Goal: Navigation & Orientation: Find specific page/section

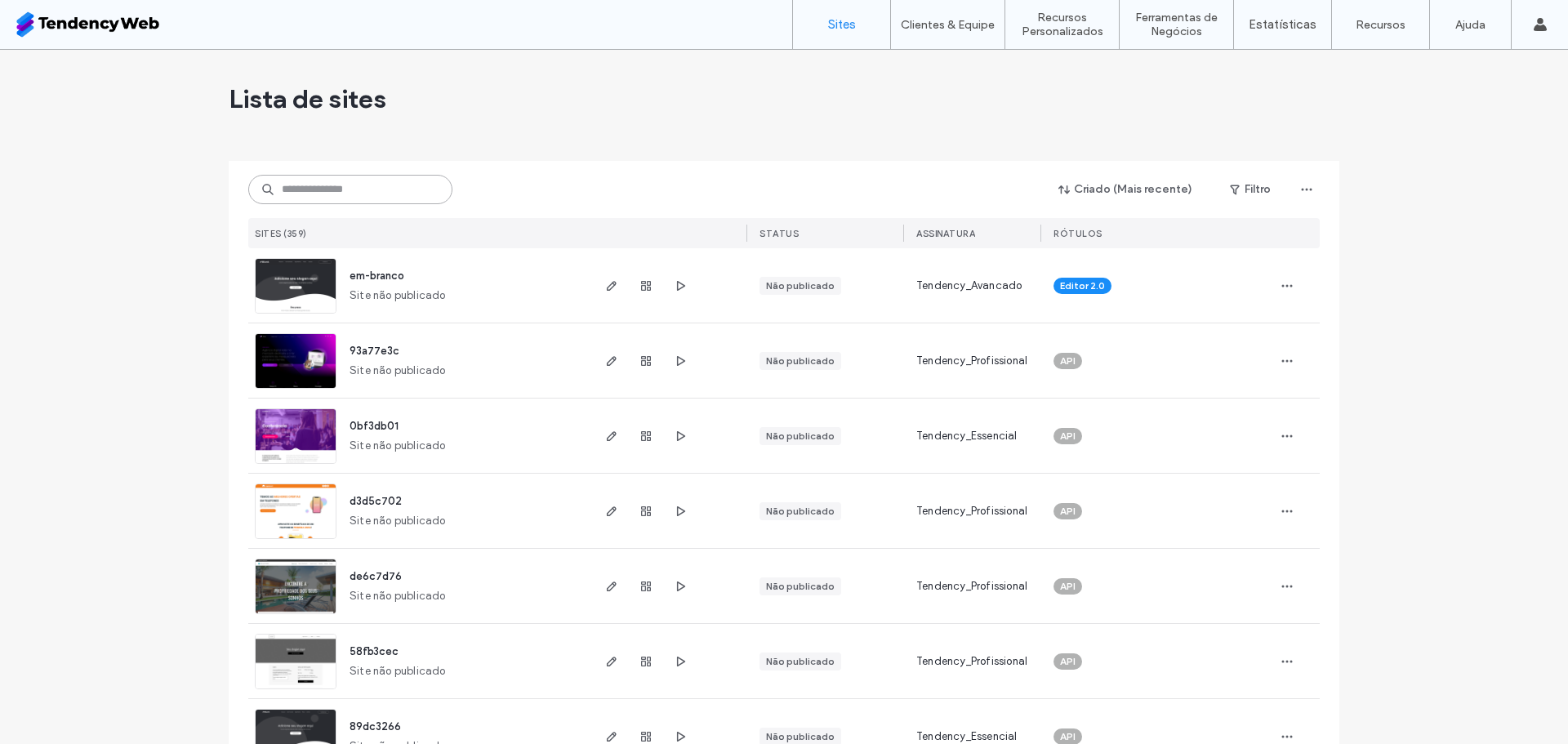
click at [309, 194] on input at bounding box center [351, 189] width 204 height 29
click at [326, 186] on input at bounding box center [351, 189] width 204 height 29
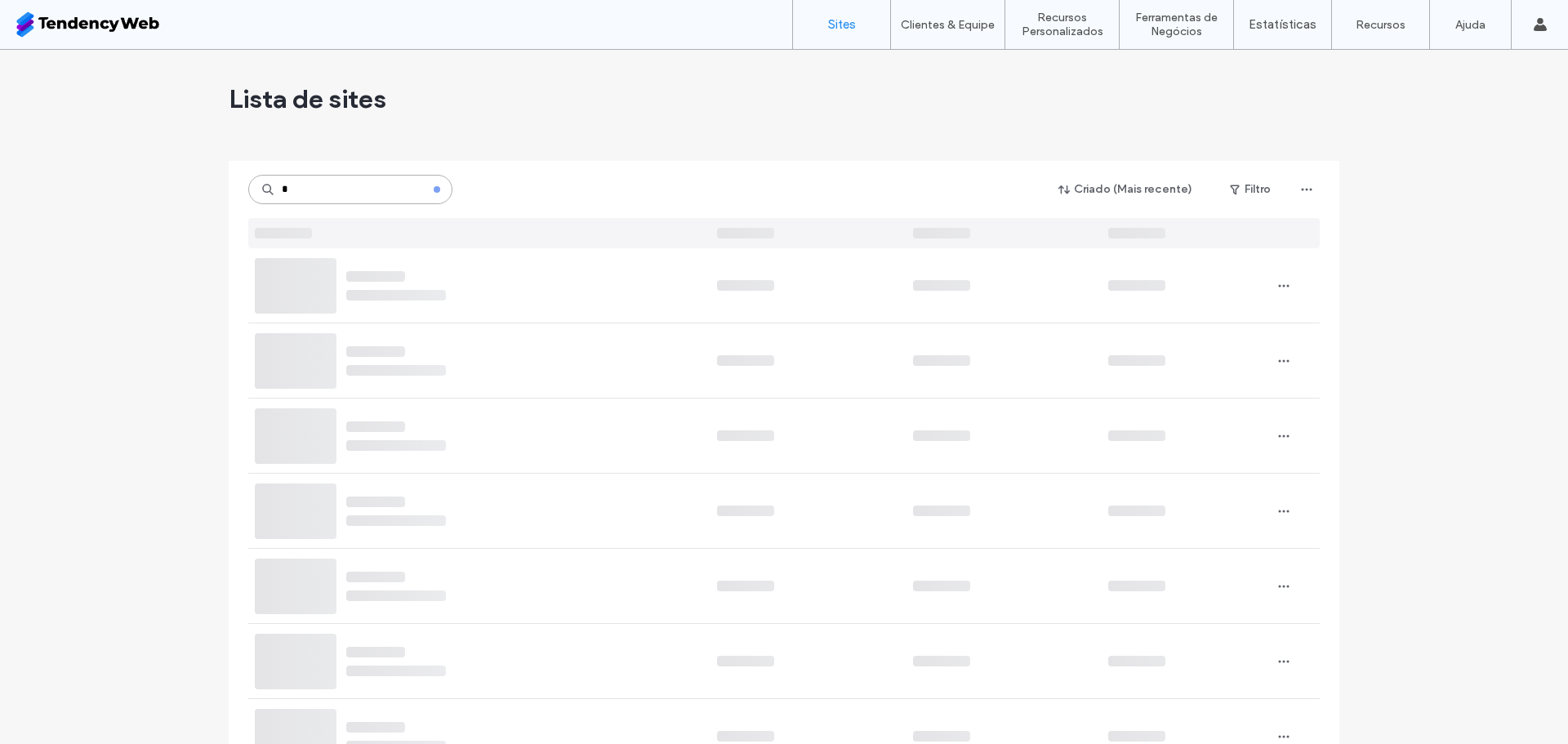
type input "*"
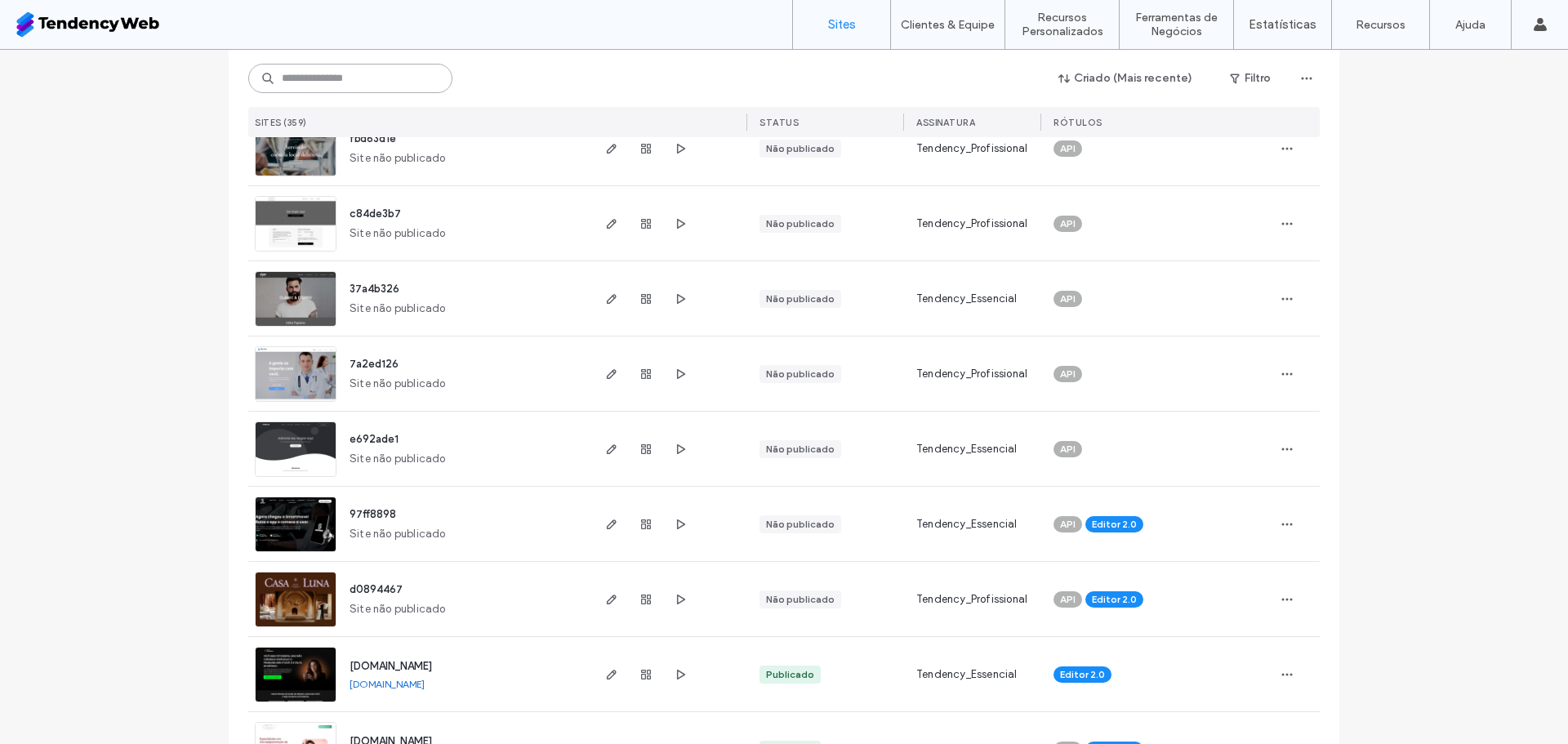
scroll to position [890, 0]
click at [331, 80] on input at bounding box center [351, 78] width 204 height 29
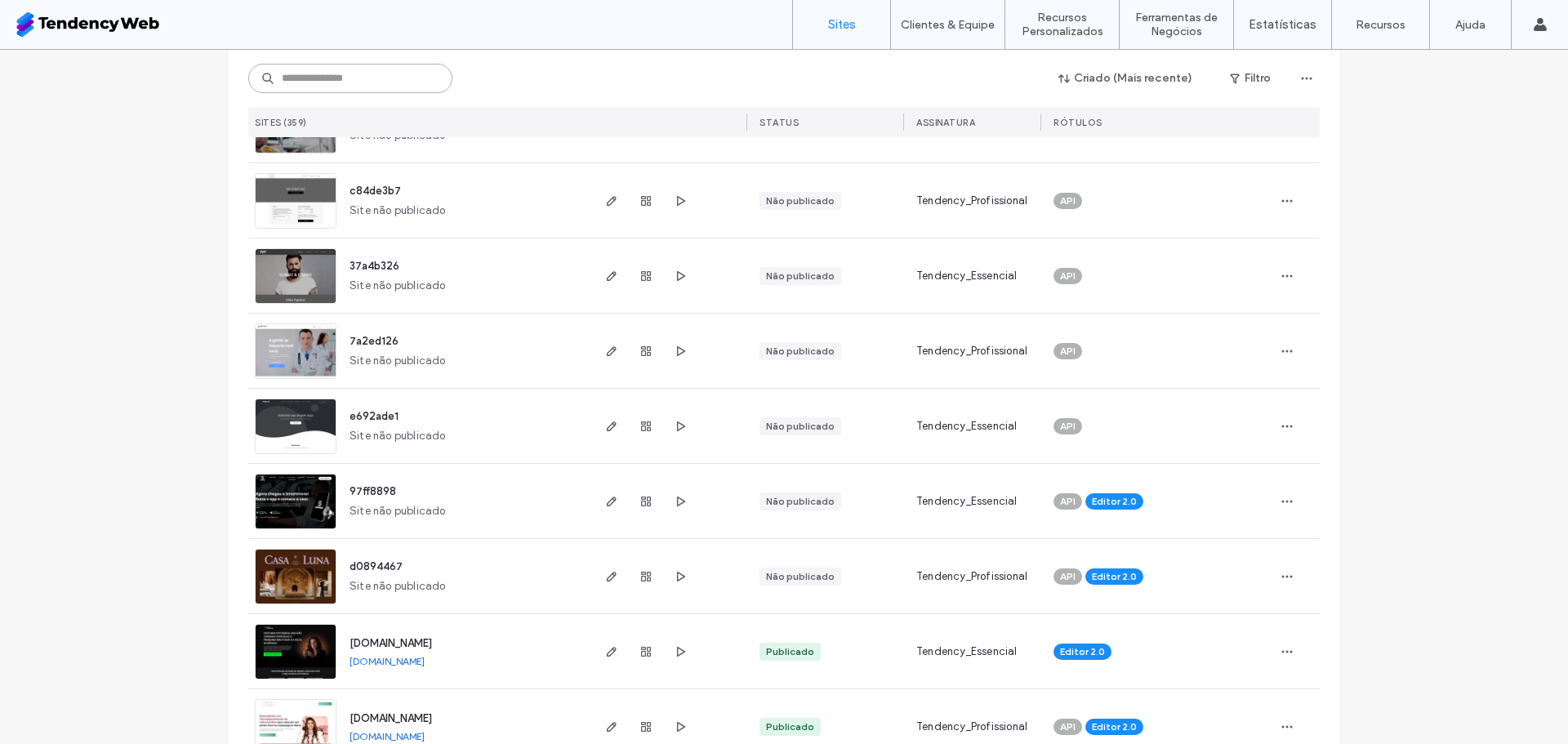
scroll to position [905, 0]
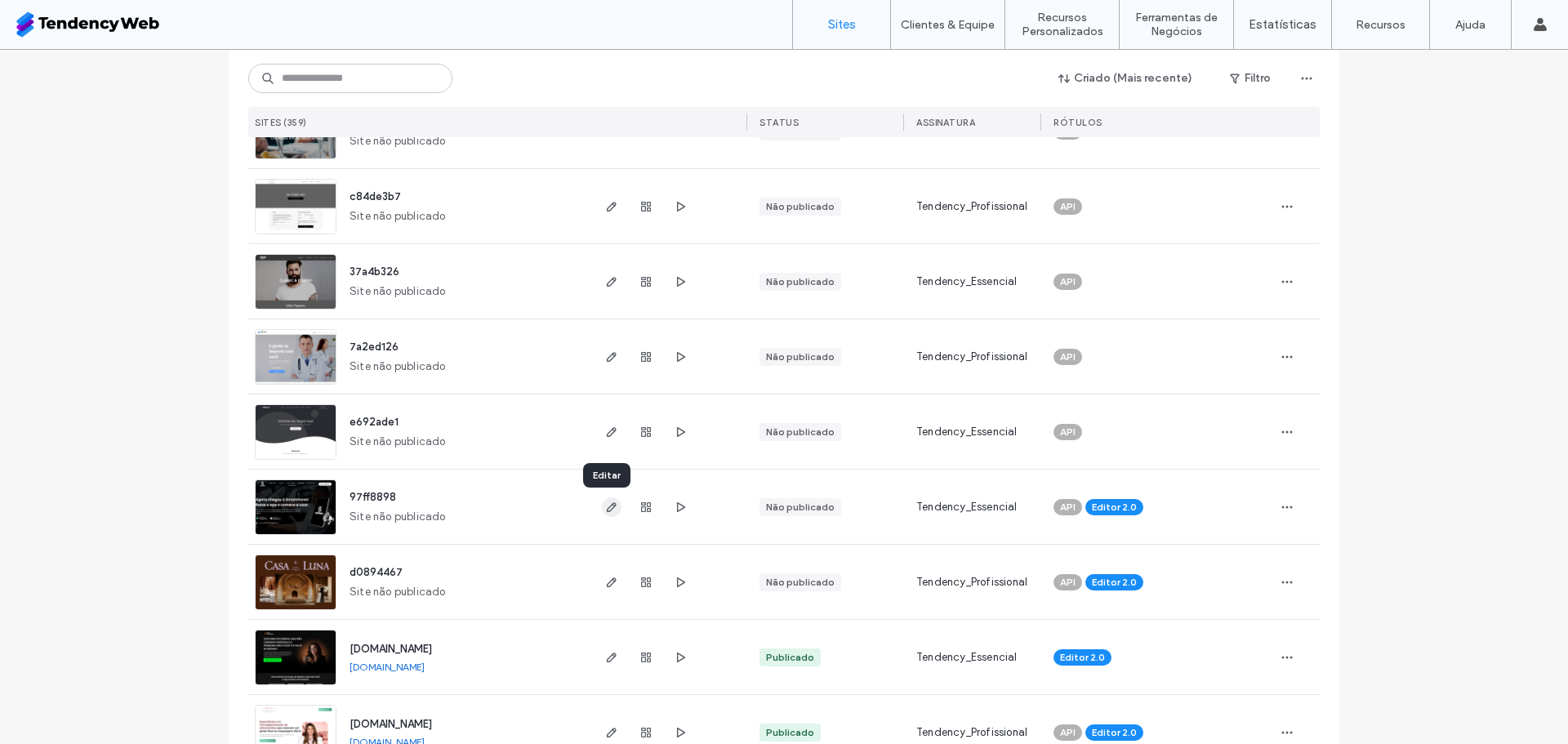
click at [605, 502] on icon "button" at bounding box center [611, 507] width 13 height 13
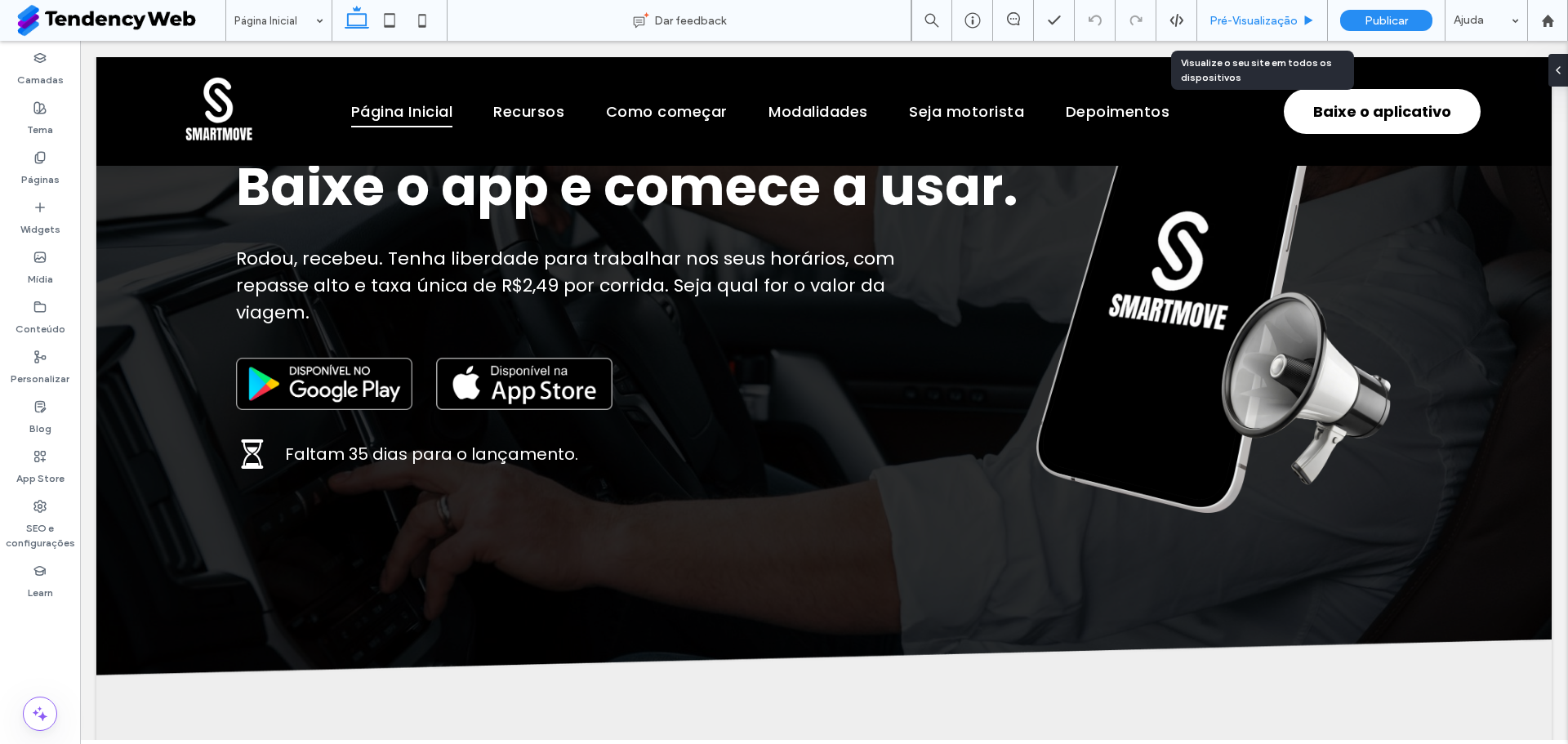
click at [1244, 20] on span "Pré-Visualizaçāo" at bounding box center [1253, 20] width 88 height 14
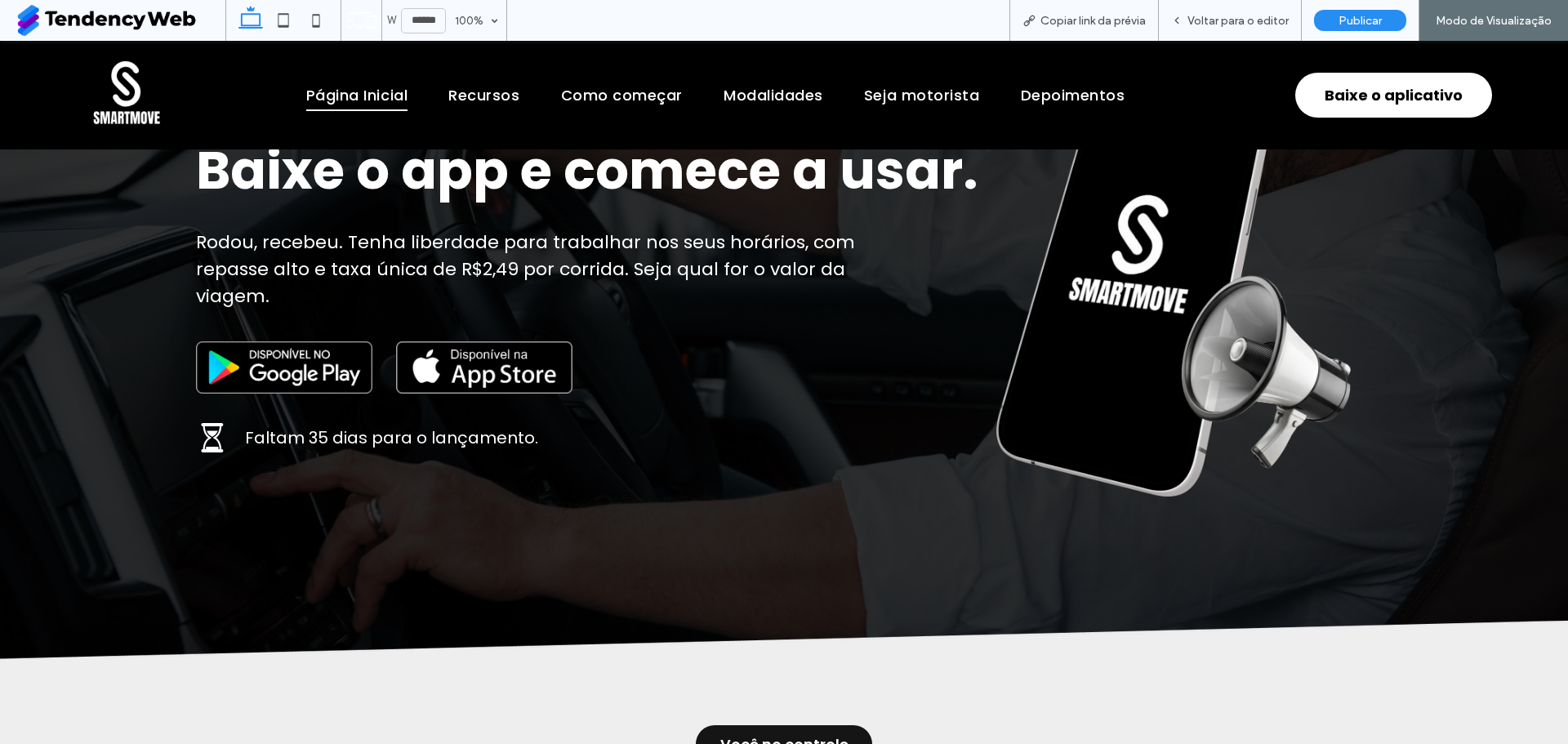
scroll to position [216, 0]
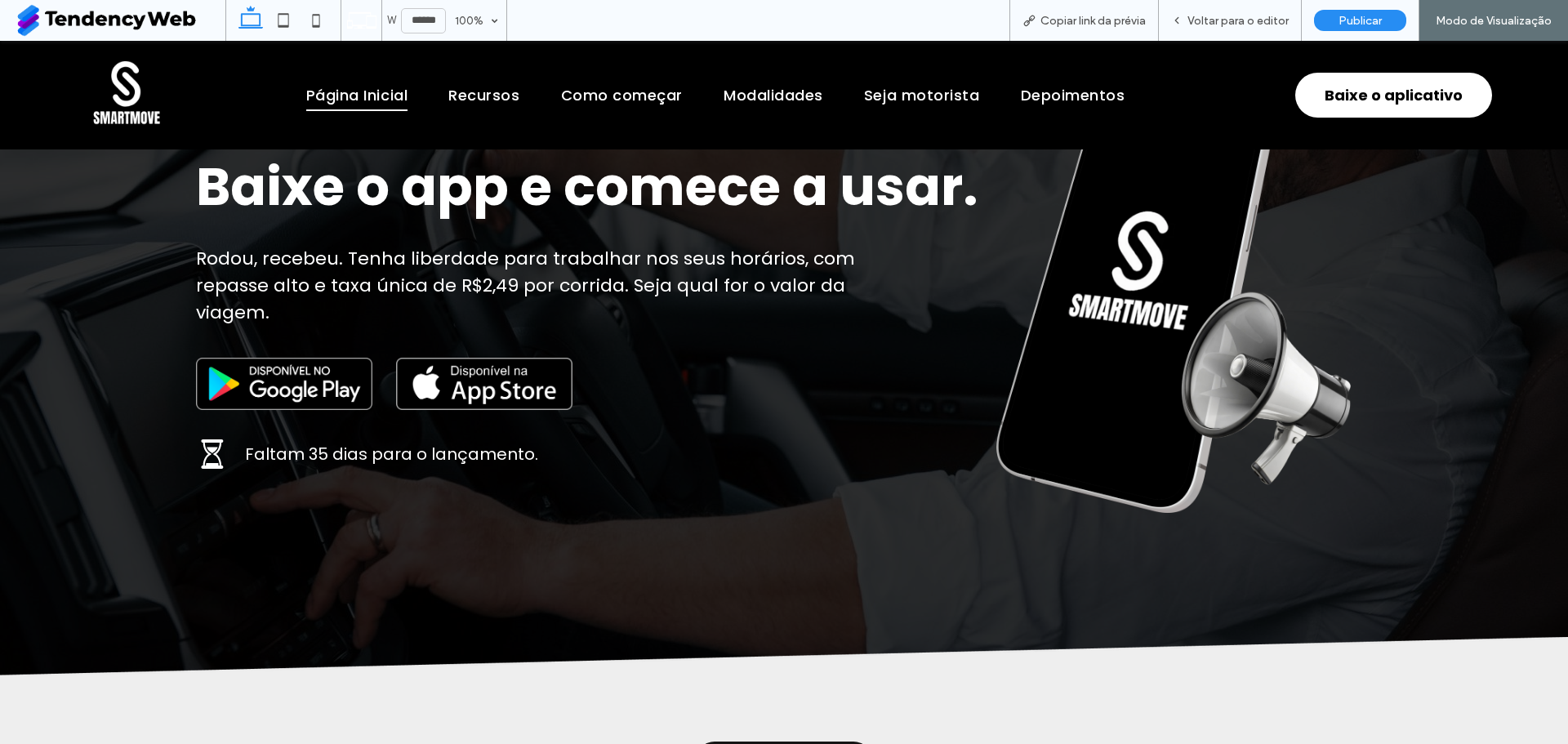
click at [520, 360] on img at bounding box center [484, 383] width 177 height 52
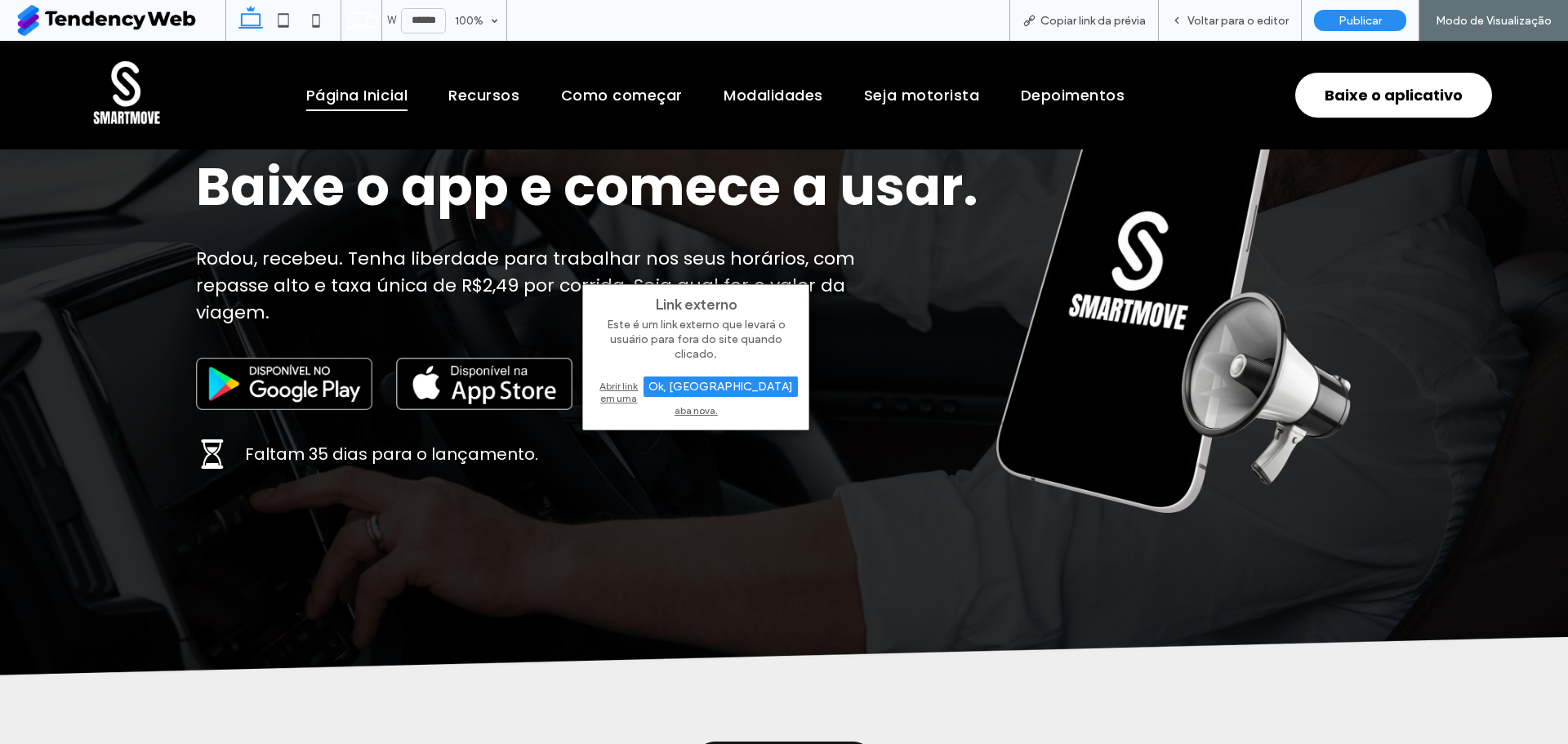
click at [632, 388] on div "Abrir link em uma aba nova." at bounding box center [696, 398] width 204 height 42
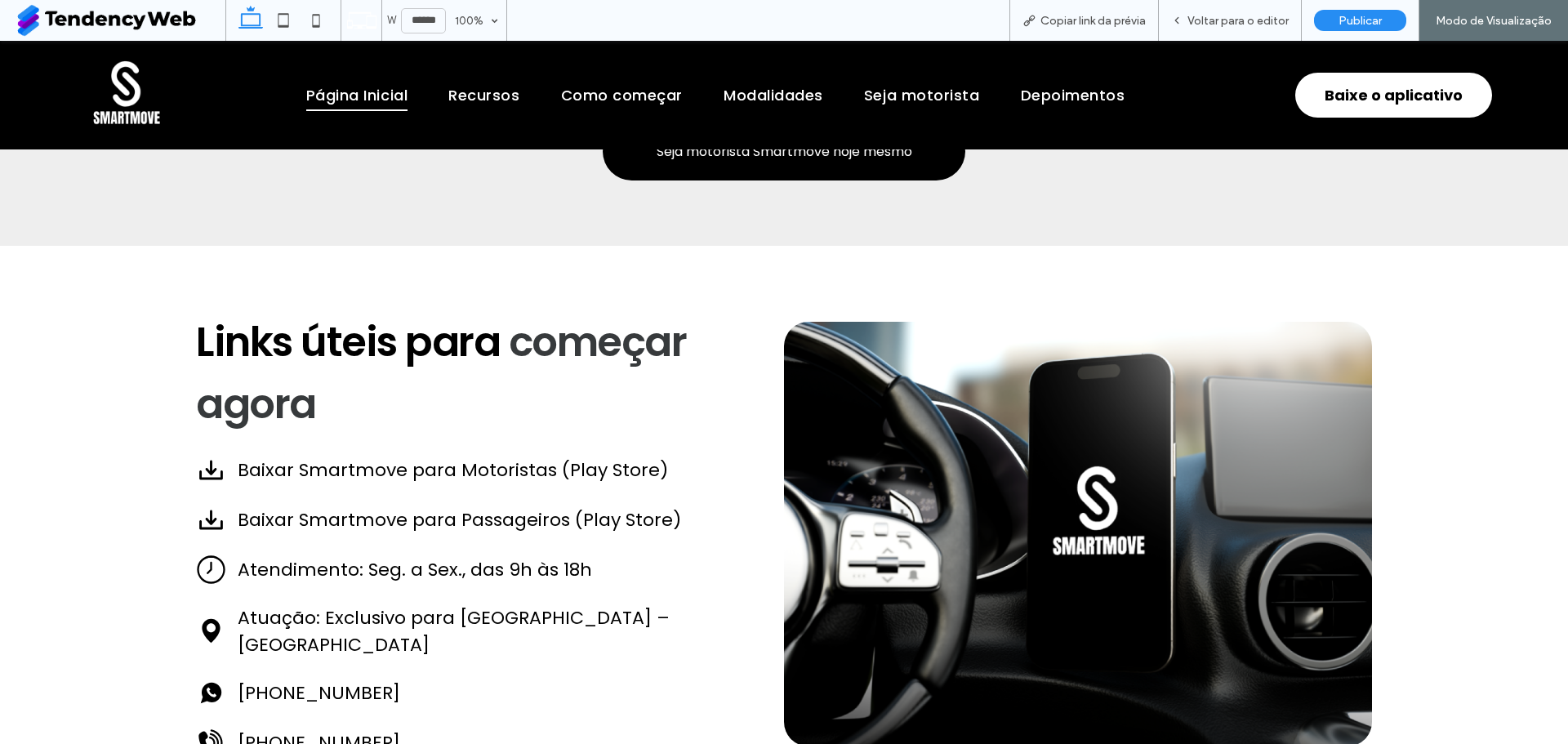
scroll to position [4717, 0]
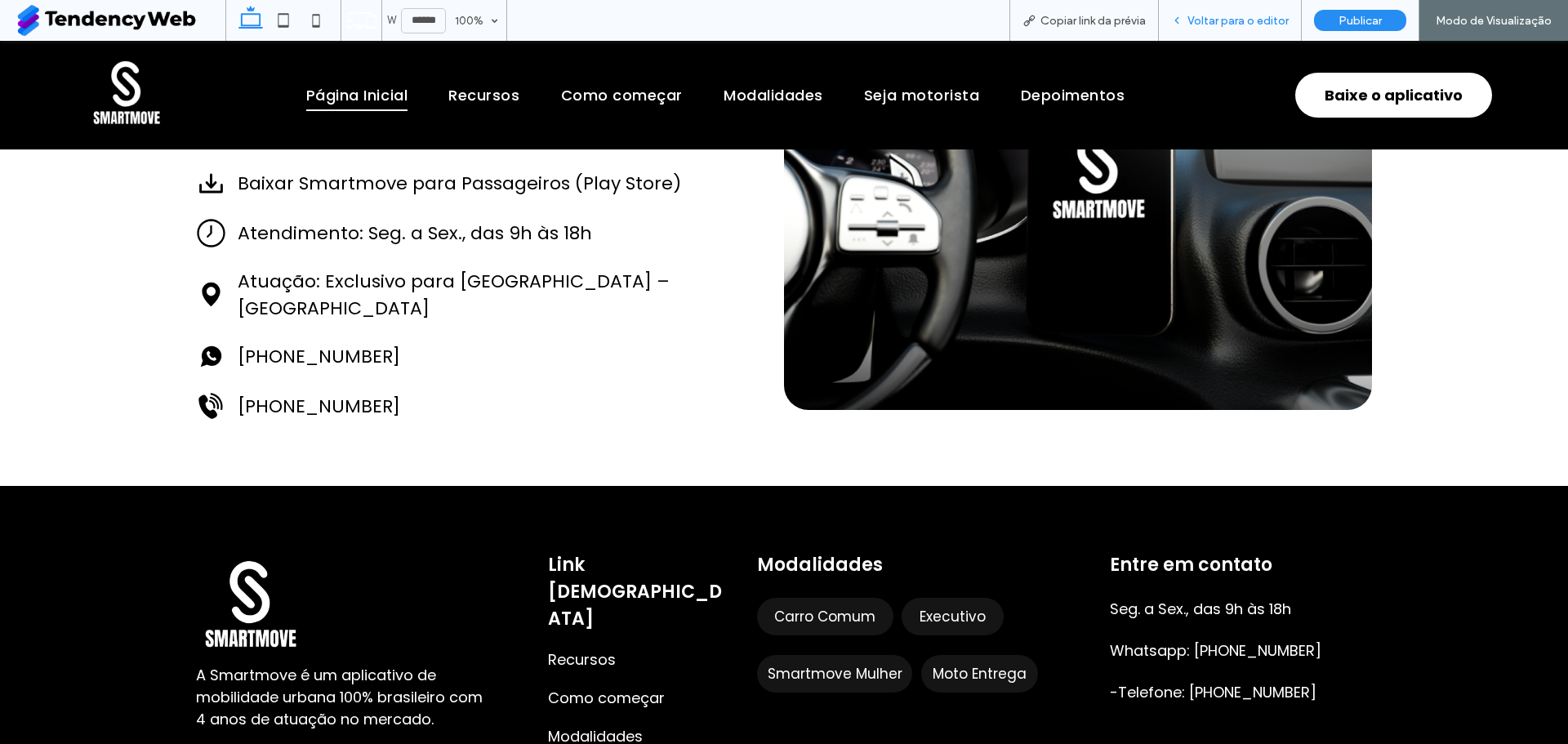
click at [1228, 23] on span "Voltar para o editor" at bounding box center [1237, 20] width 101 height 14
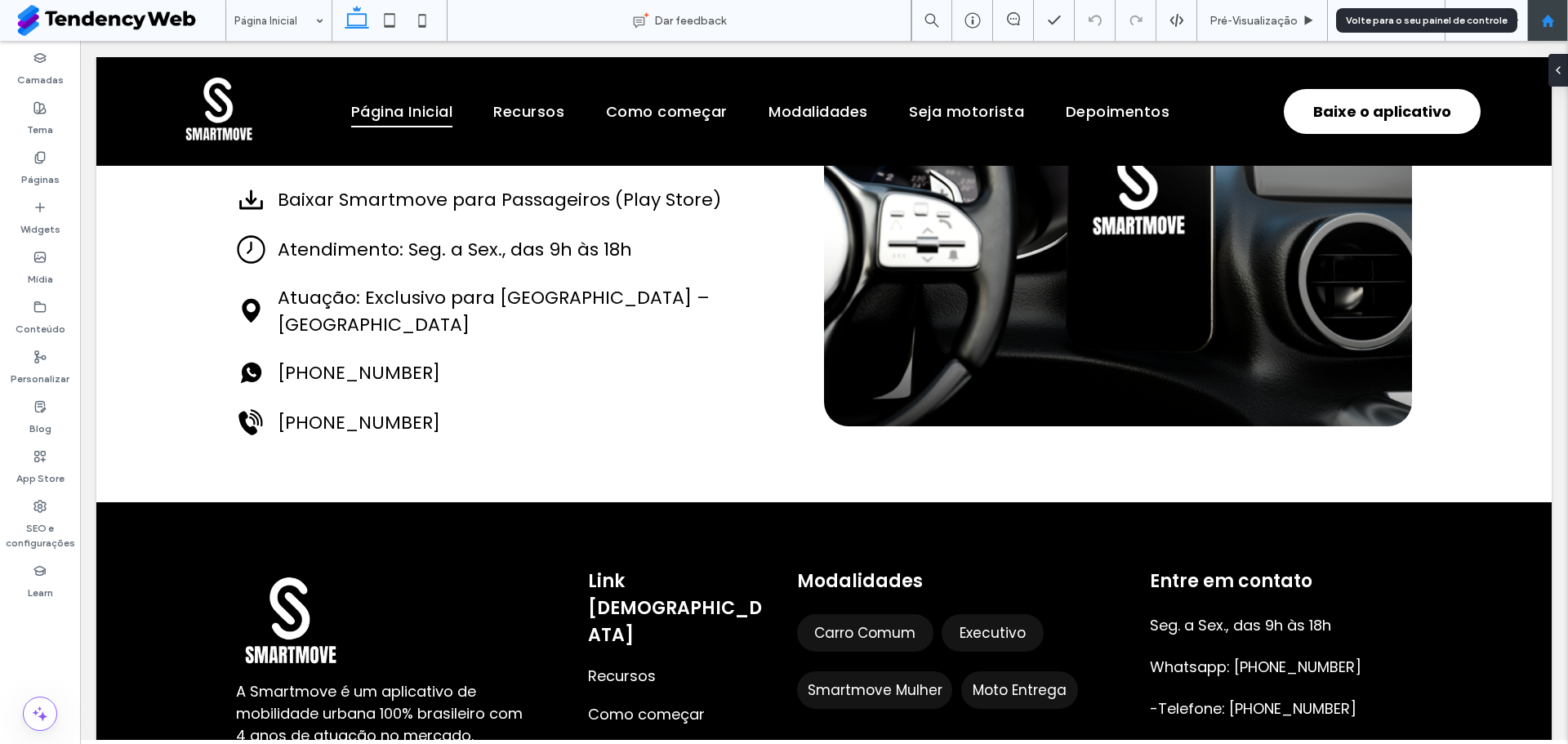
click at [1537, 21] on div at bounding box center [1547, 20] width 39 height 14
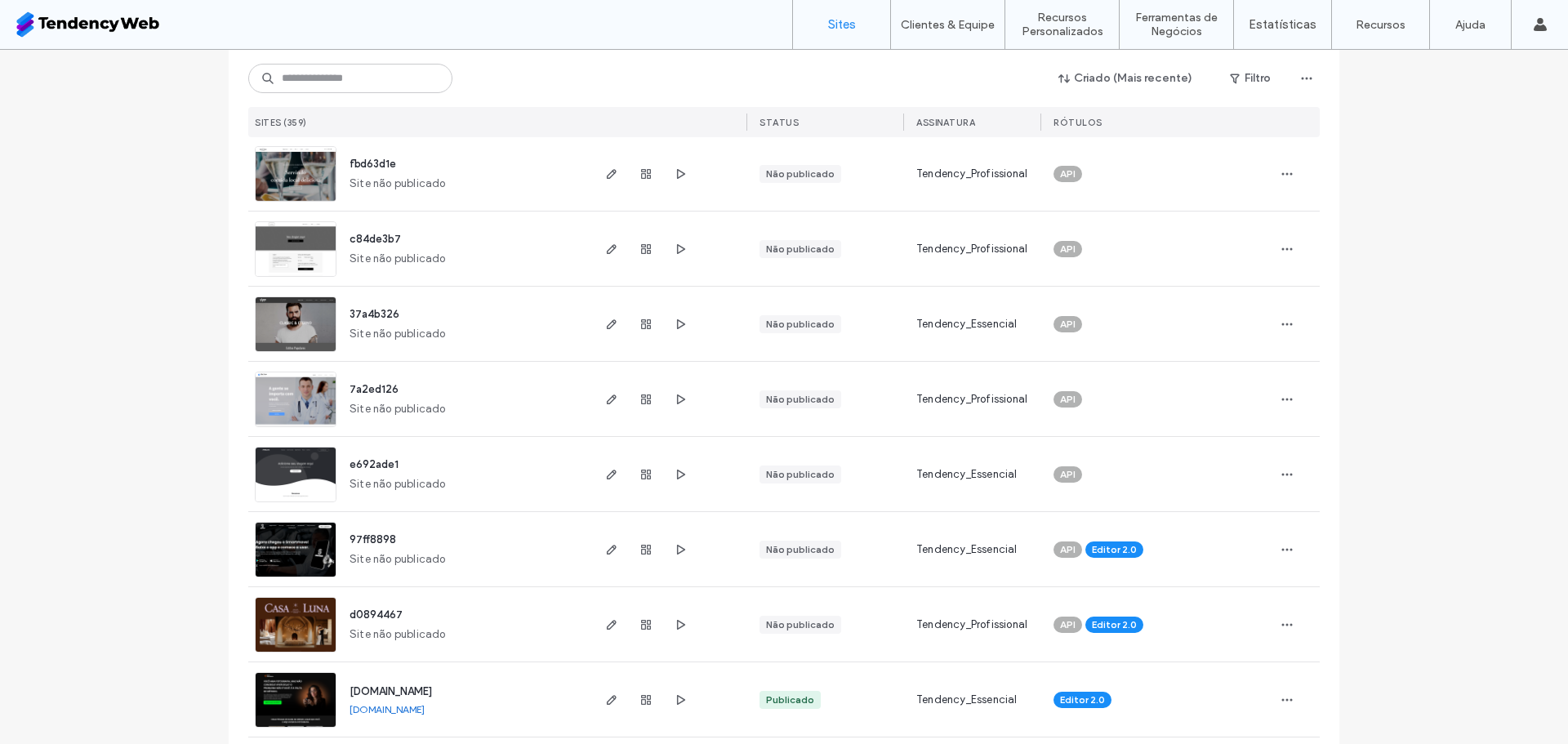
scroll to position [867, 0]
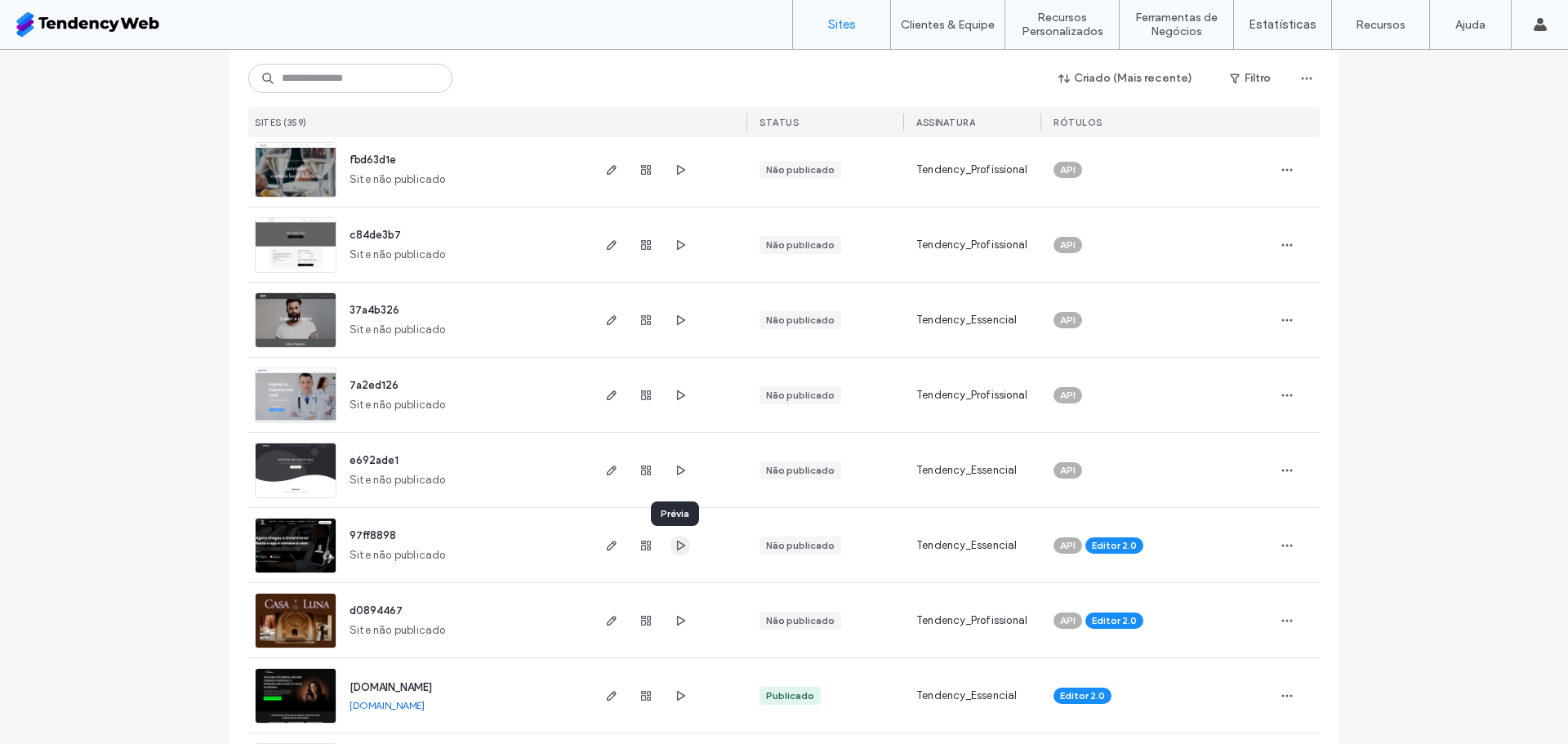
click at [677, 549] on icon "button" at bounding box center [680, 545] width 13 height 13
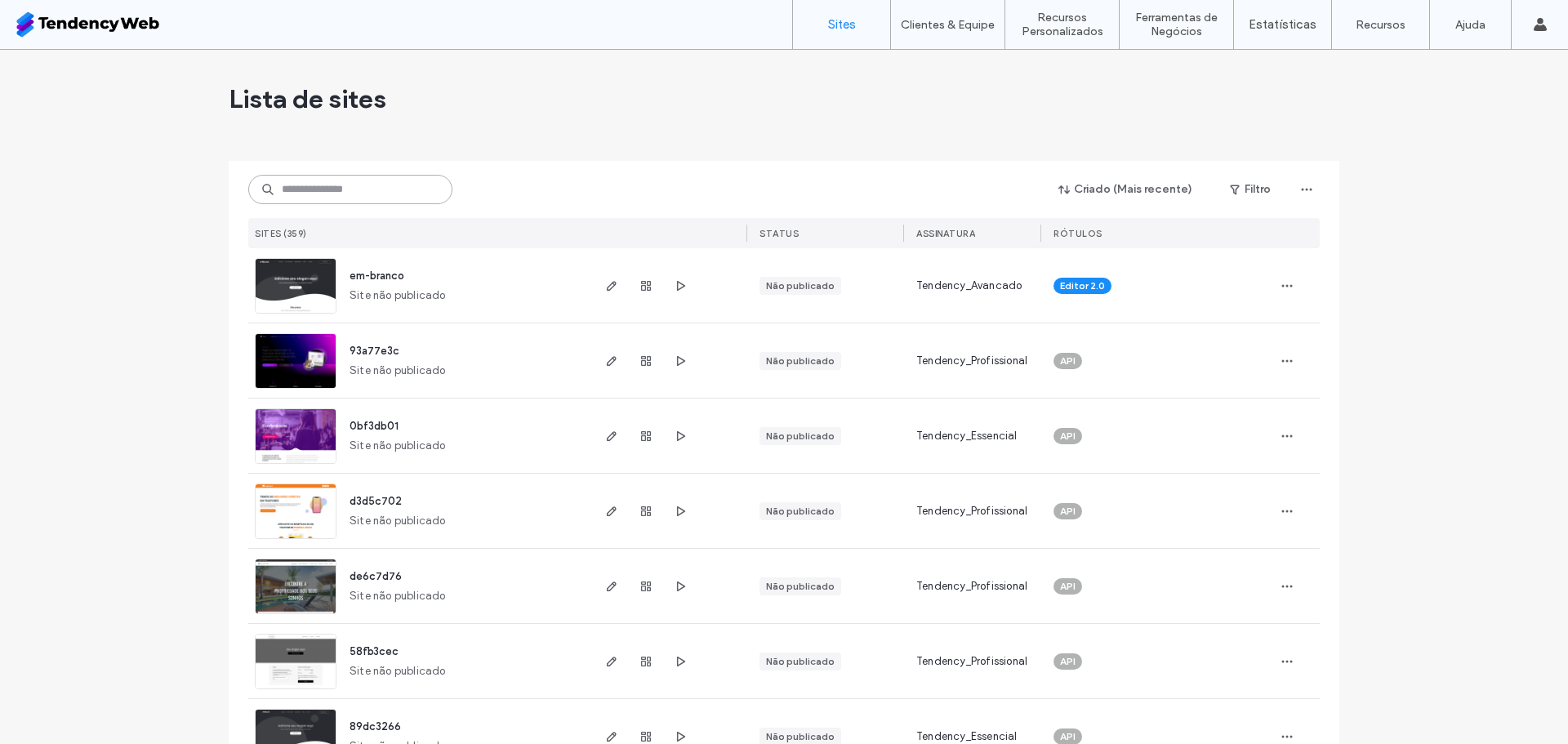
click at [351, 189] on input at bounding box center [351, 189] width 204 height 29
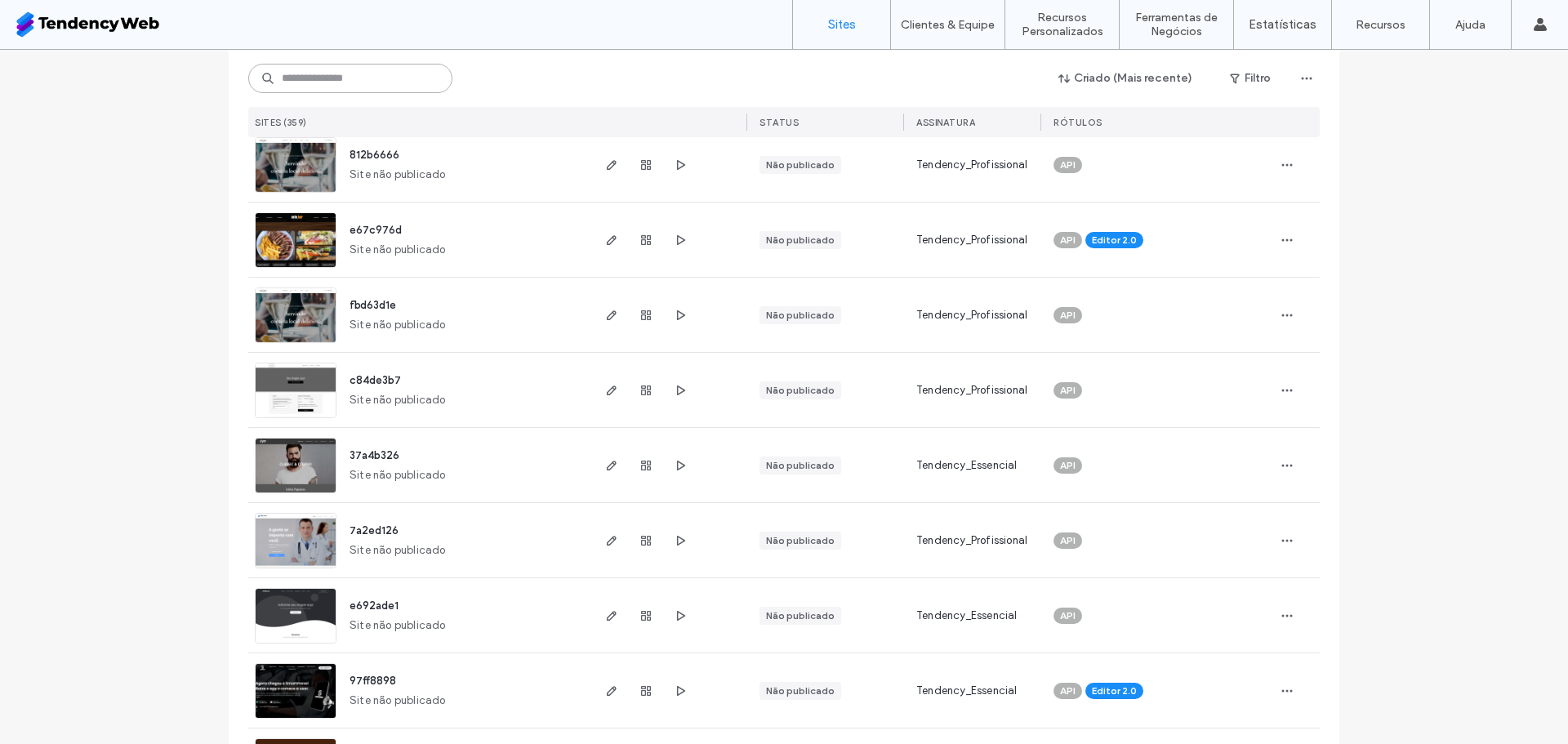
scroll to position [793, 0]
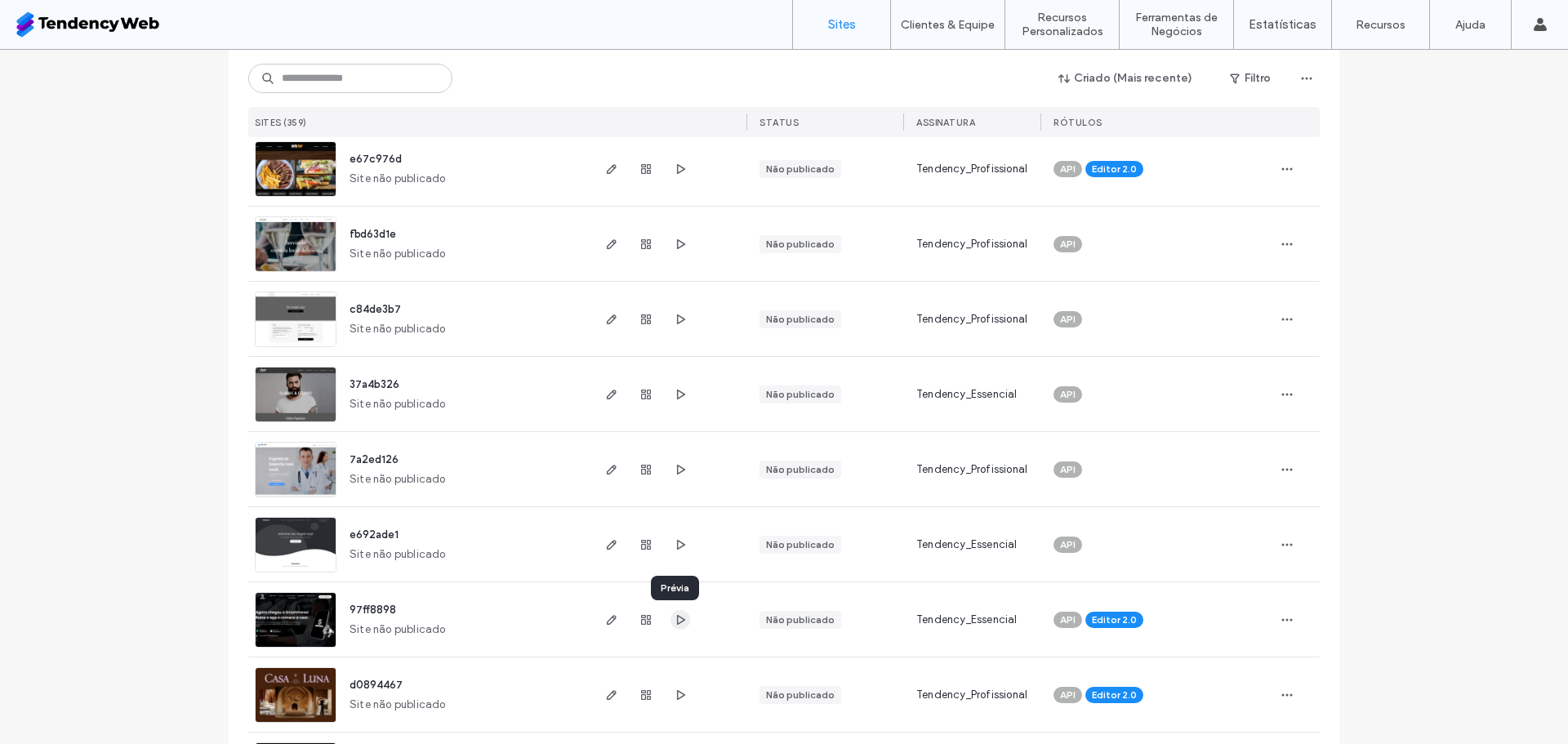
click at [678, 625] on icon "button" at bounding box center [680, 619] width 13 height 13
click at [607, 163] on icon "button" at bounding box center [611, 168] width 13 height 13
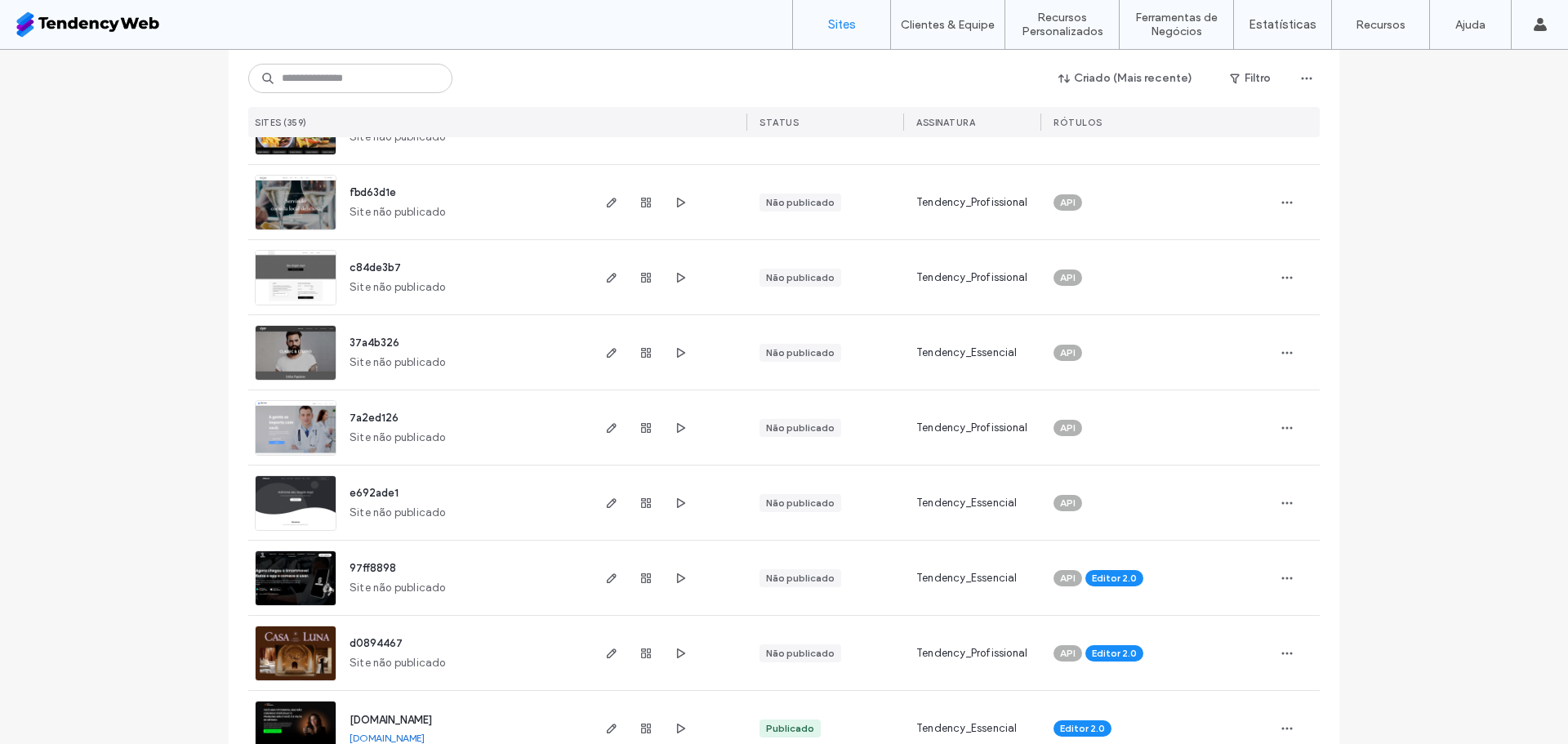
scroll to position [851, 0]
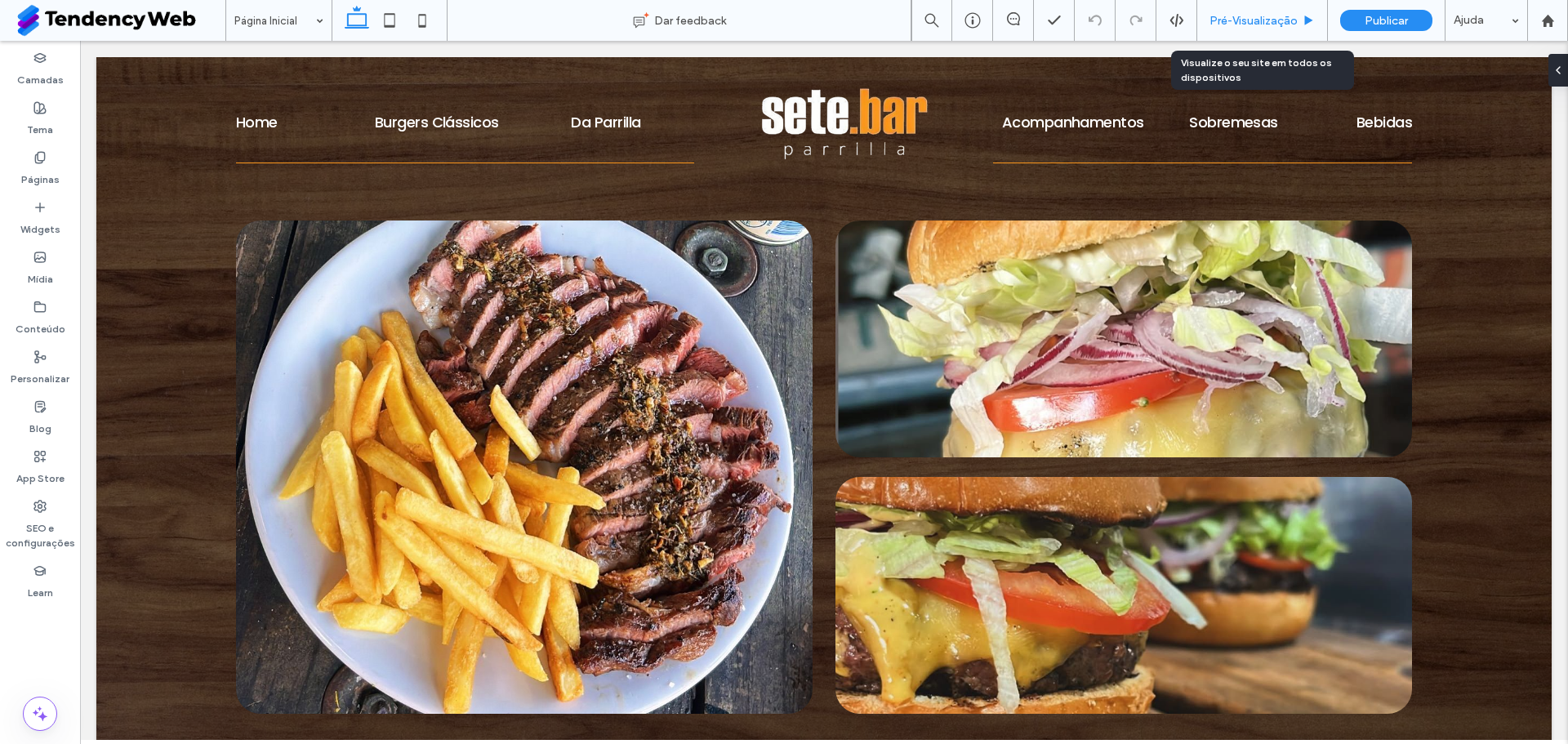
click at [1269, 14] on span "Pré-Visualizaçāo" at bounding box center [1253, 20] width 88 height 14
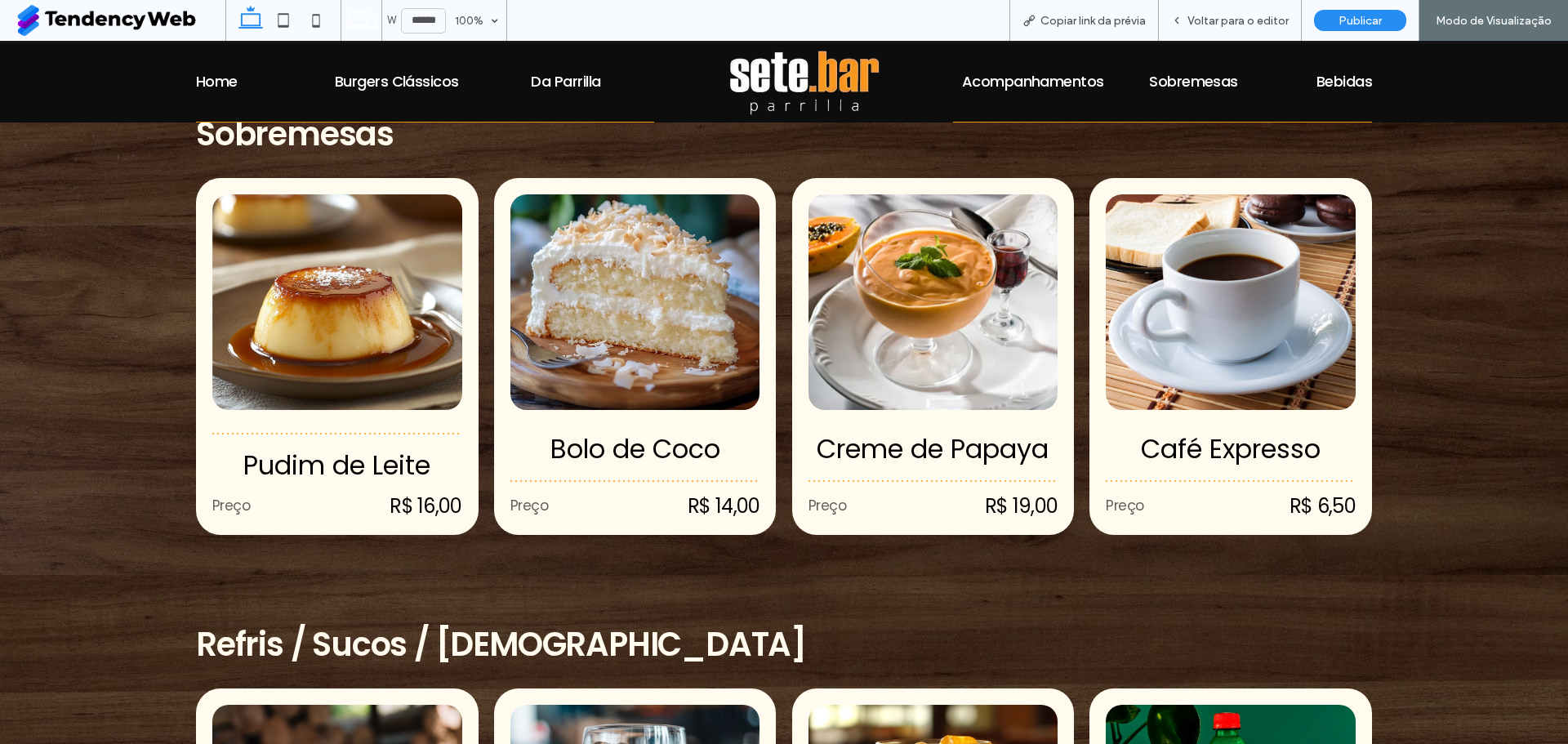
scroll to position [2279, 0]
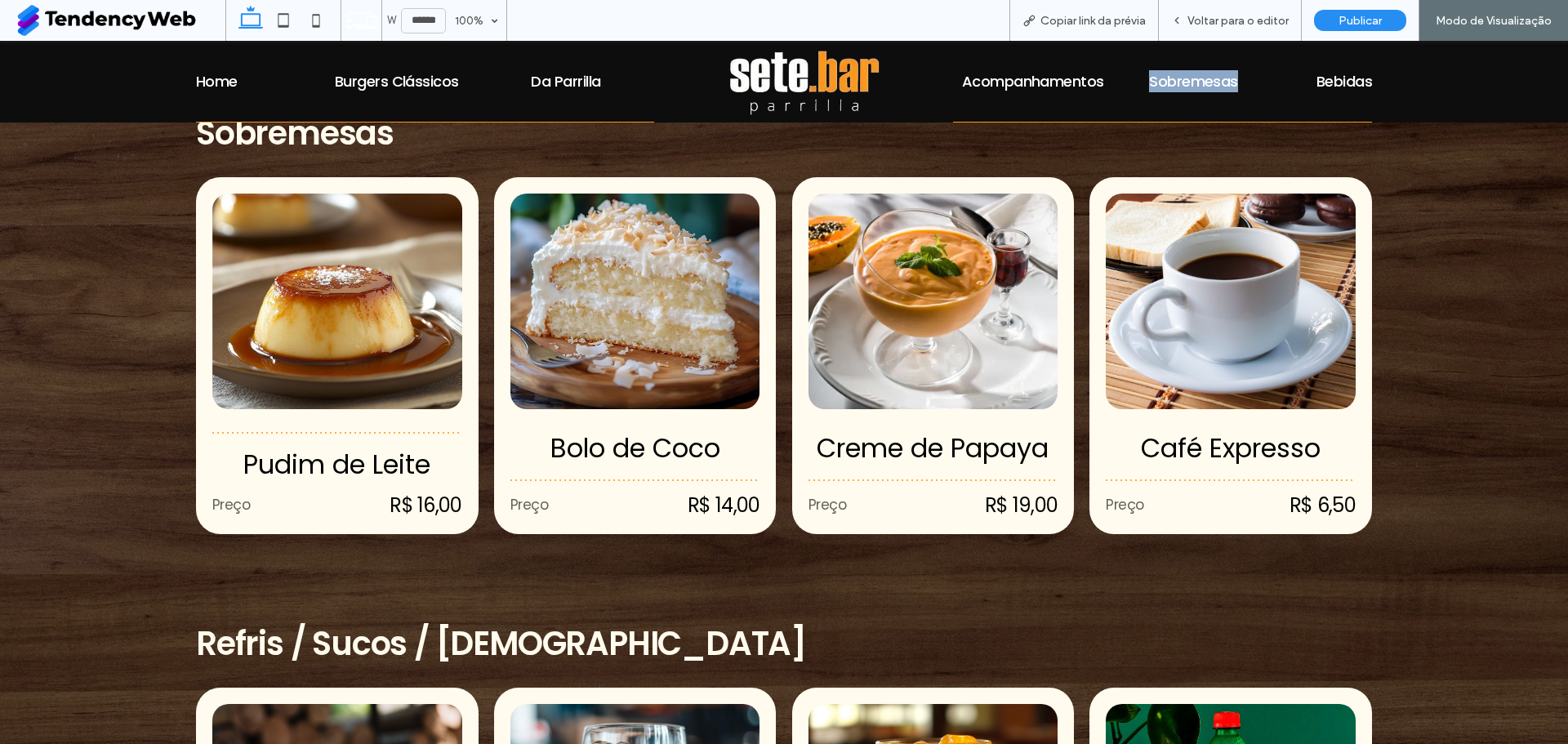
drag, startPoint x: 1246, startPoint y: 73, endPoint x: 1140, endPoint y: 82, distance: 106.4
click at [1140, 82] on div "Acompanhamentos Sobremesas Bebidas" at bounding box center [1162, 82] width 419 height 82
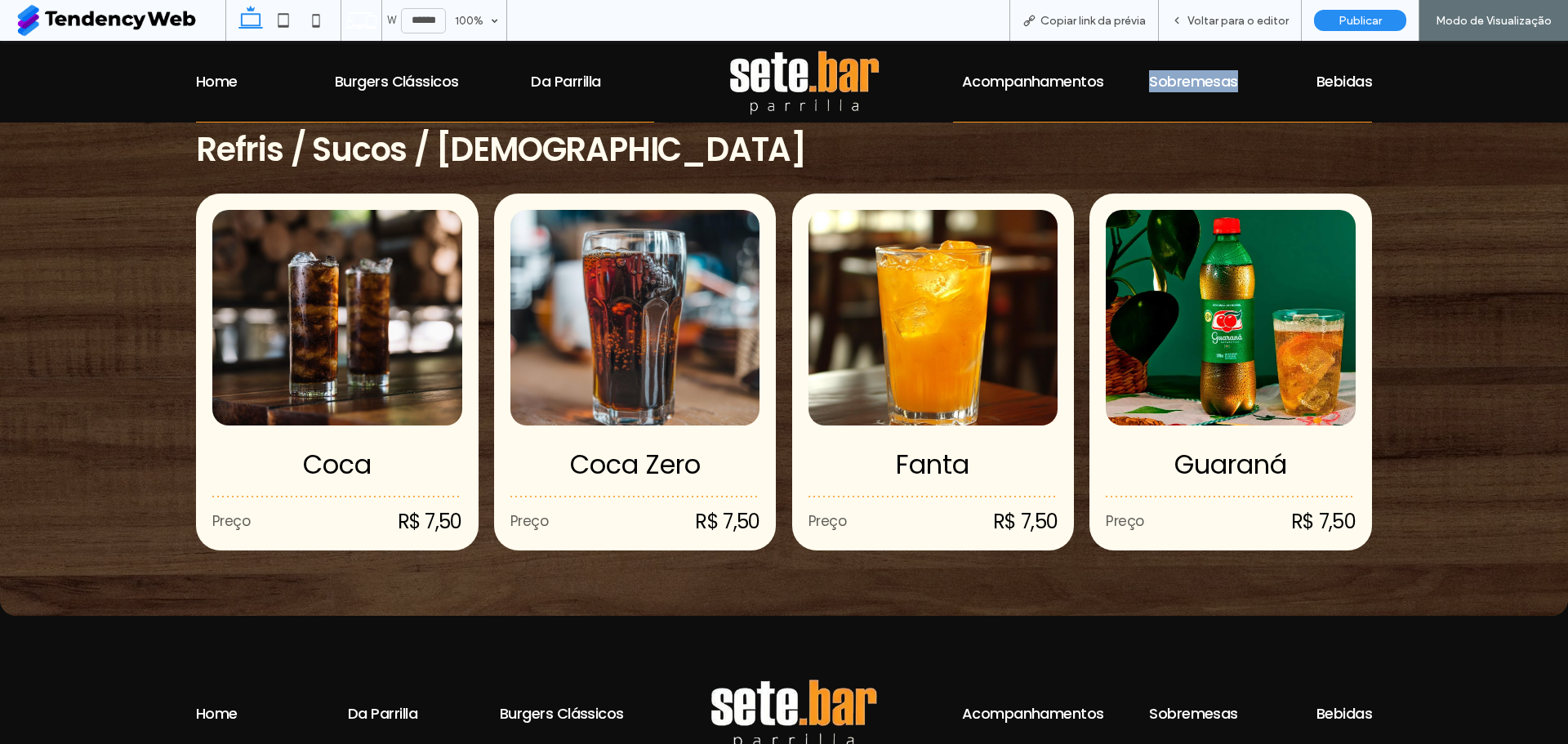
scroll to position [2774, 0]
drag, startPoint x: 1385, startPoint y: 77, endPoint x: 1300, endPoint y: 78, distance: 85.0
click at [1300, 78] on div "Home Burgers Clássicos Da Parrilla Acompanhamentos Sobremesas Bebidas" at bounding box center [784, 82] width 1568 height 82
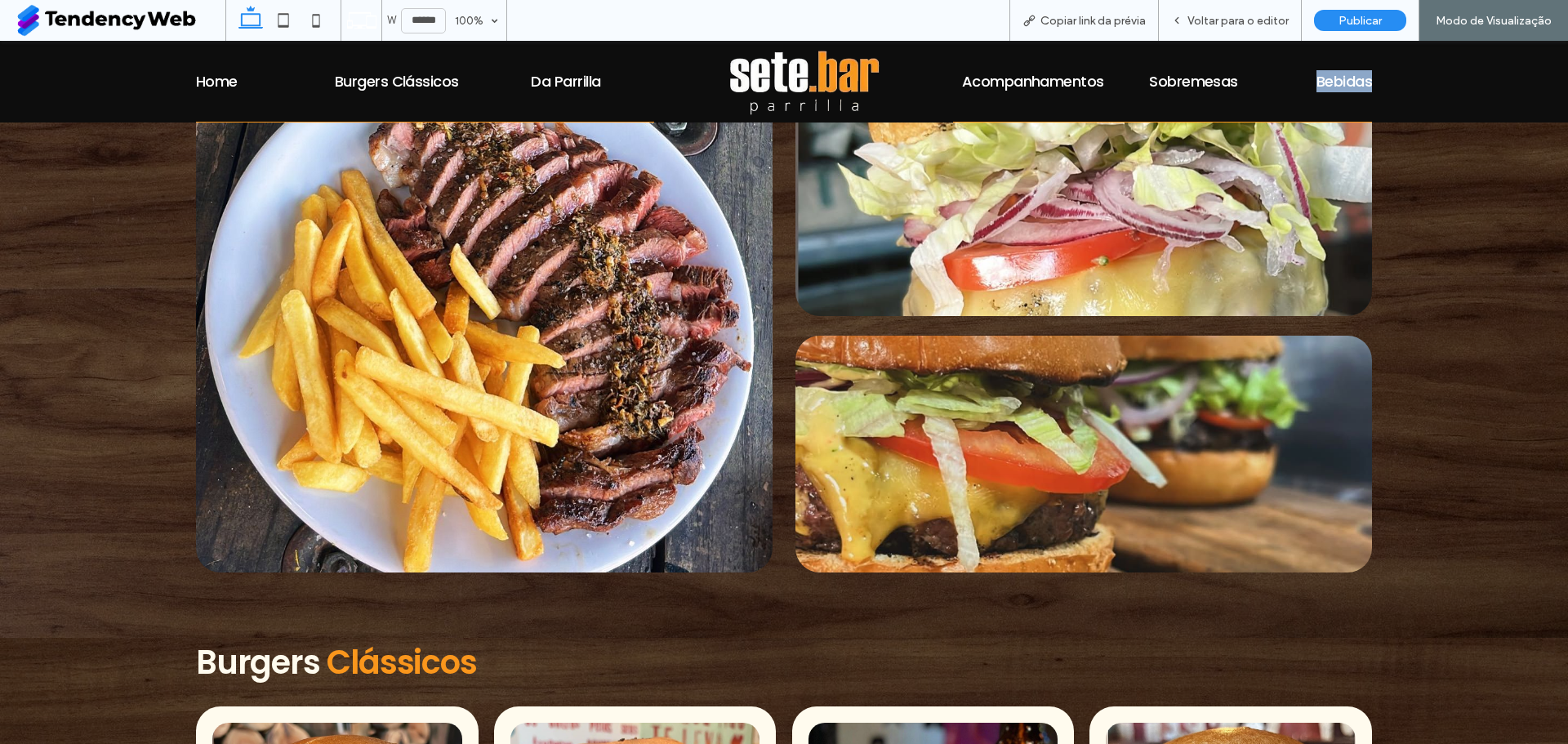
scroll to position [0, 0]
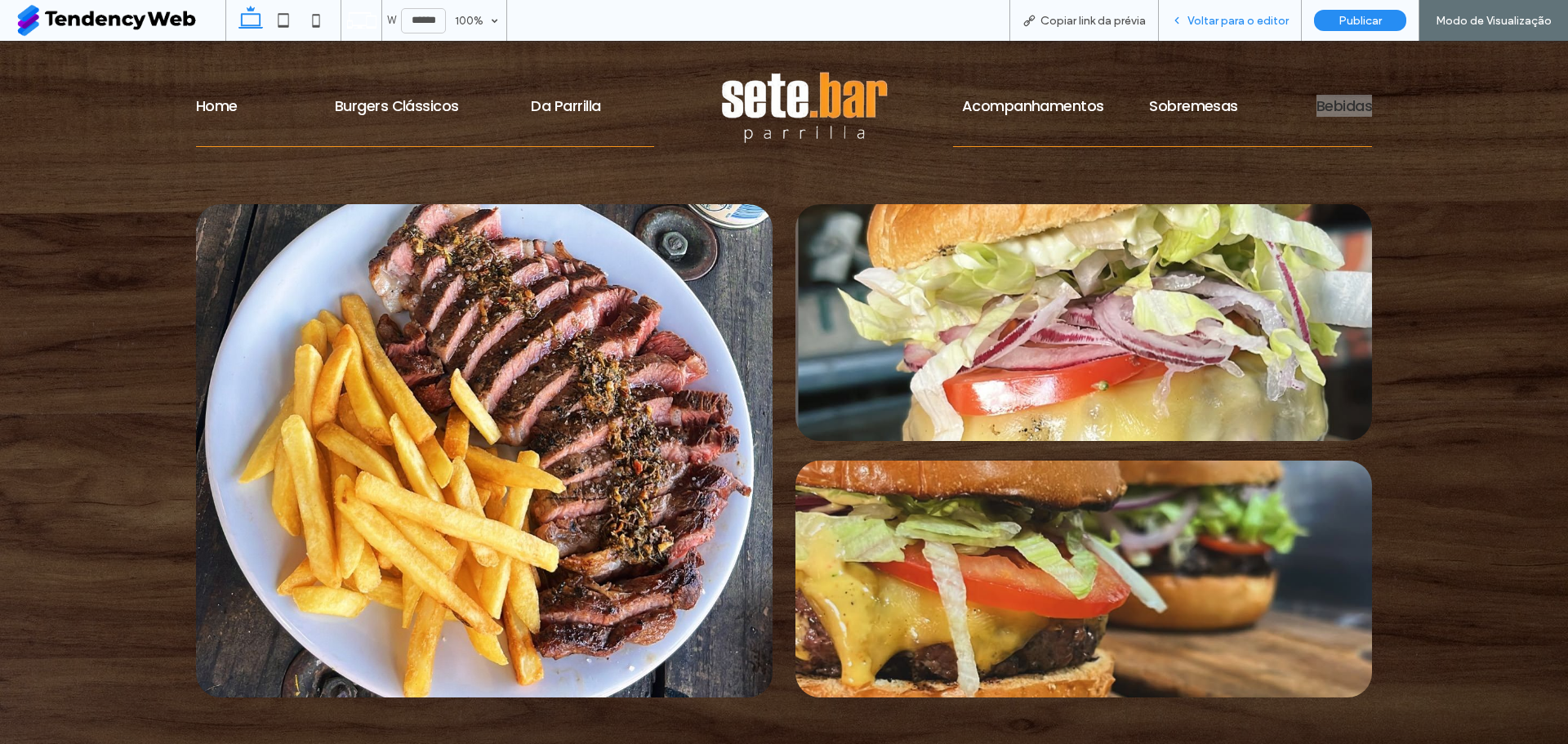
click at [1202, 33] on div "Voltar para o editor" at bounding box center [1229, 20] width 143 height 41
click at [1227, 12] on div "Voltar para o editor" at bounding box center [1229, 20] width 143 height 41
click at [1240, 39] on div "Voltar para o editor" at bounding box center [1229, 20] width 143 height 41
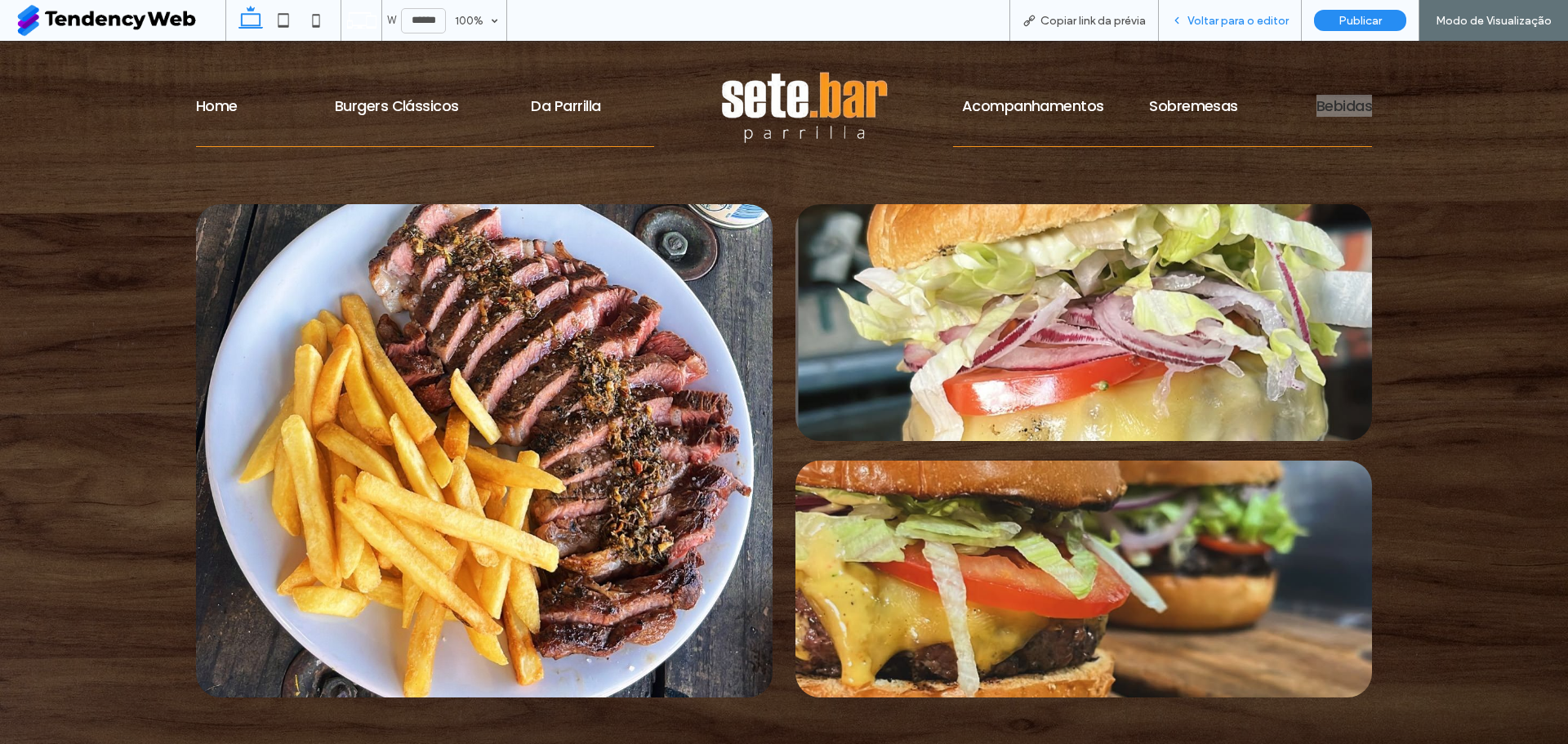
click at [1240, 39] on div "Voltar para o editor" at bounding box center [1229, 20] width 143 height 41
click at [1179, 3] on div "Voltar para o editor" at bounding box center [1229, 20] width 143 height 41
click at [1181, 20] on icon at bounding box center [1176, 20] width 12 height 12
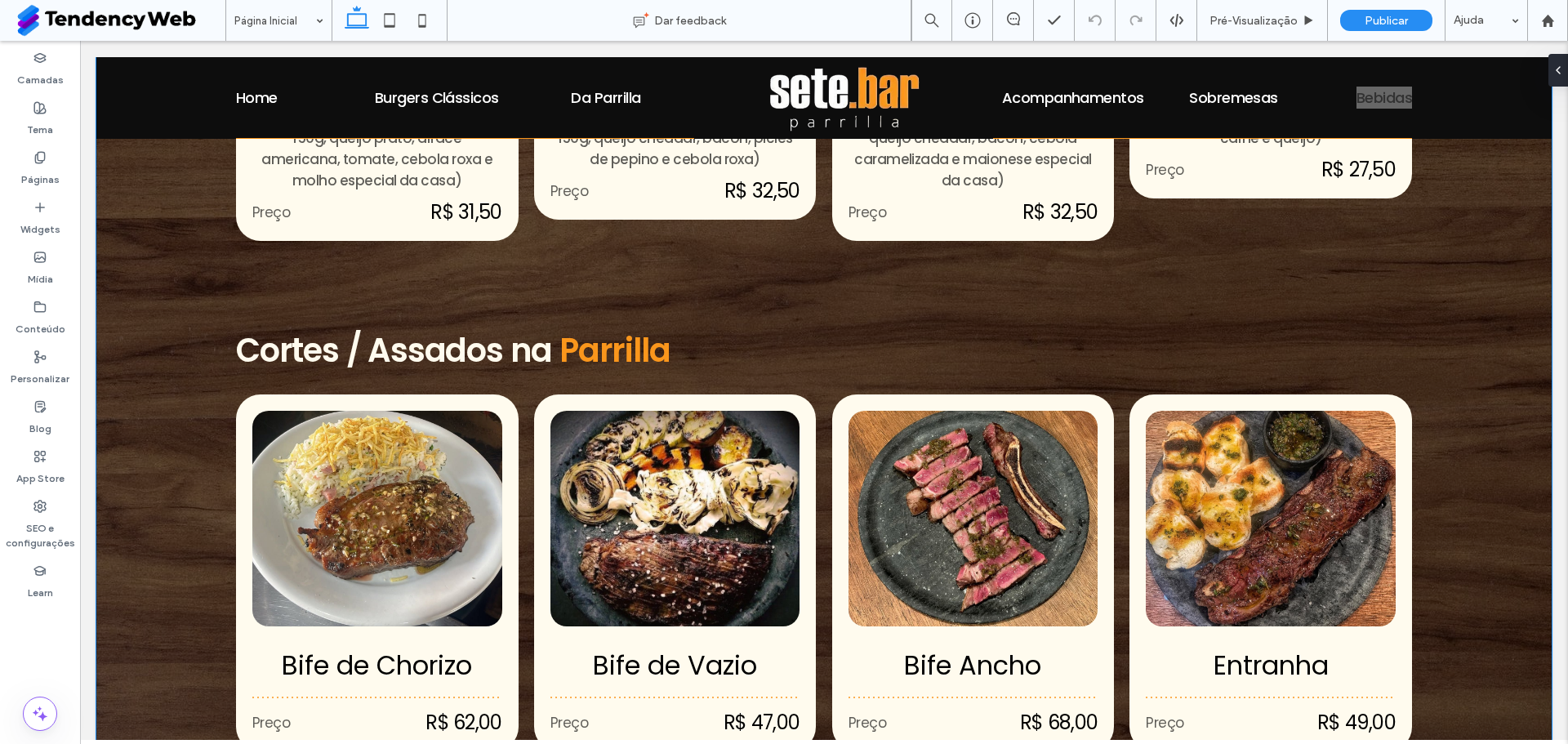
scroll to position [1057, 0]
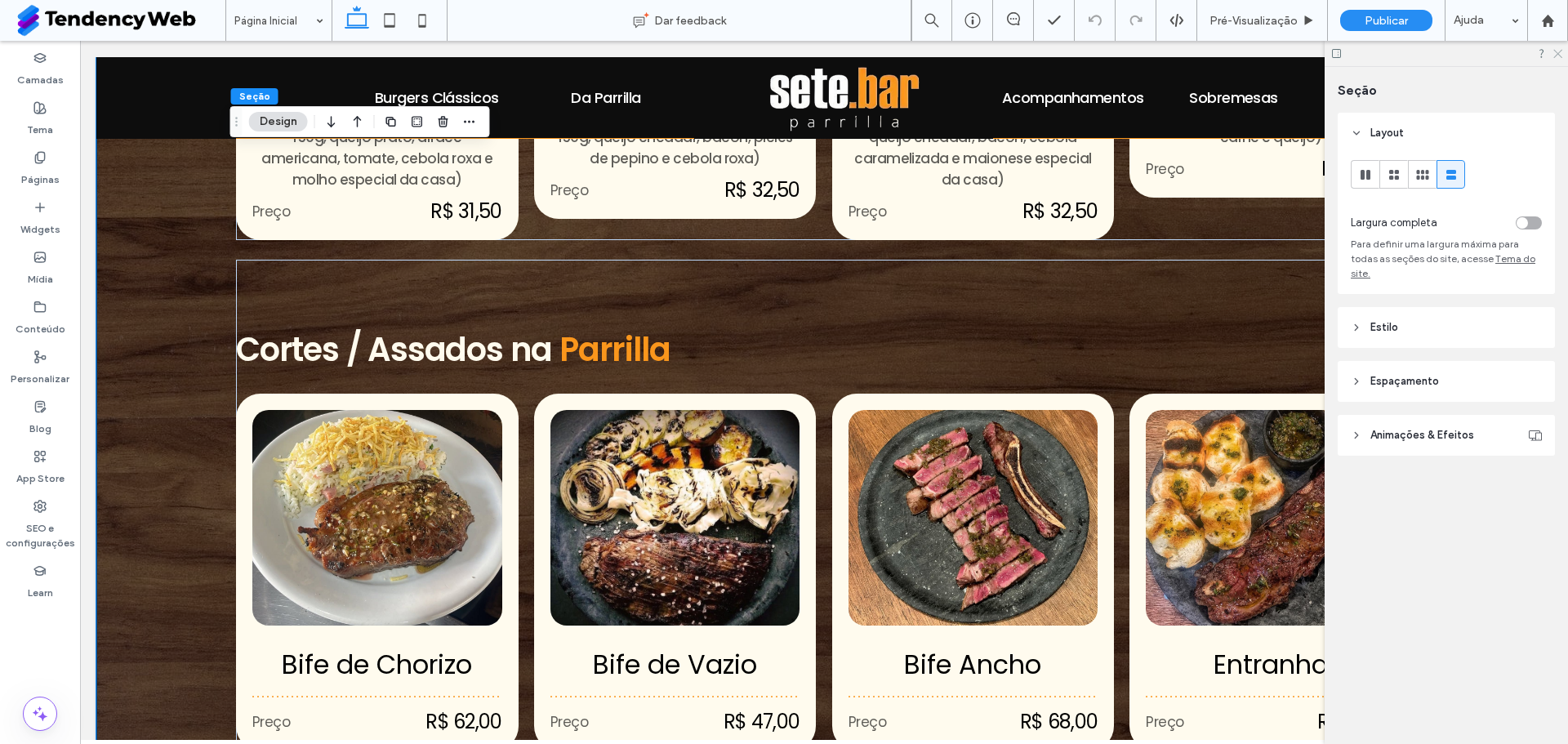
click at [1561, 54] on icon at bounding box center [1557, 53] width 11 height 11
